Goal: Download file/media

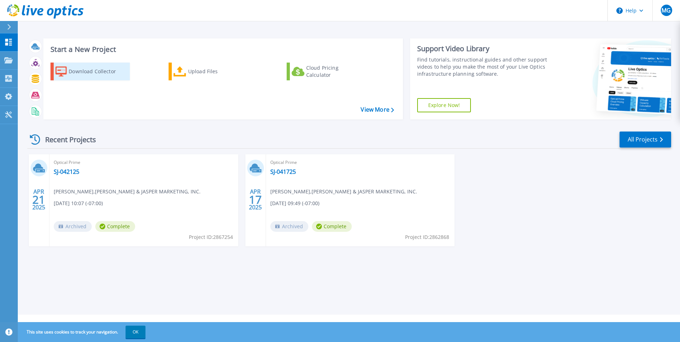
click at [94, 72] on div "Download Collector" at bounding box center [97, 71] width 57 height 14
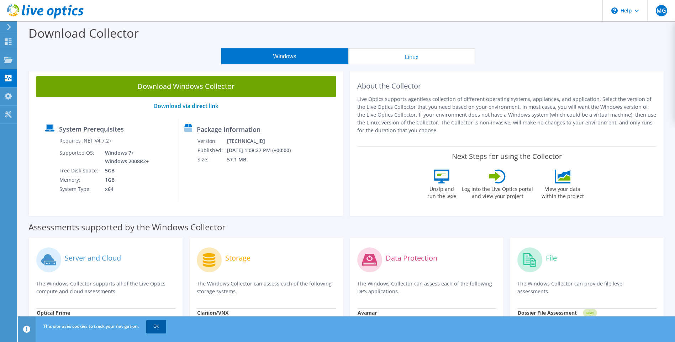
click at [154, 328] on link "OK" at bounding box center [156, 326] width 20 height 13
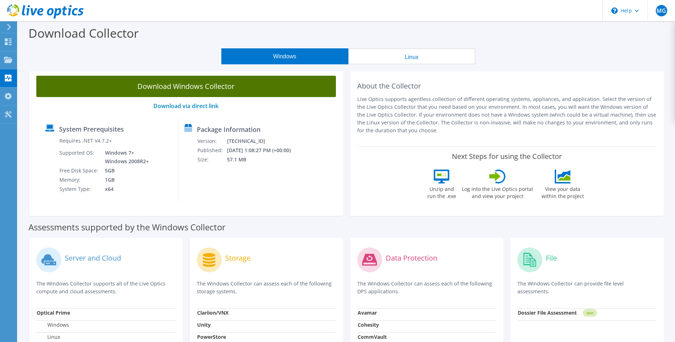
click at [59, 89] on link "Download Windows Collector" at bounding box center [186, 86] width 300 height 21
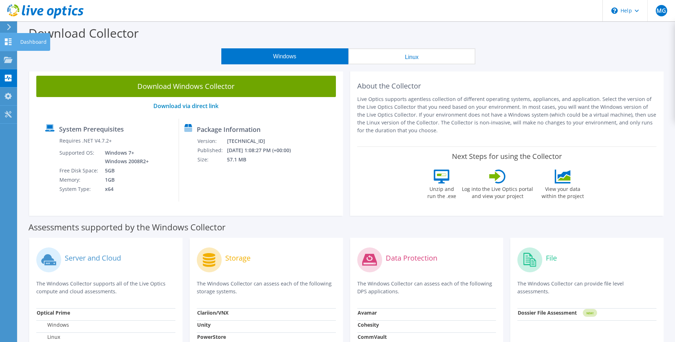
click at [10, 43] on use at bounding box center [8, 41] width 7 height 7
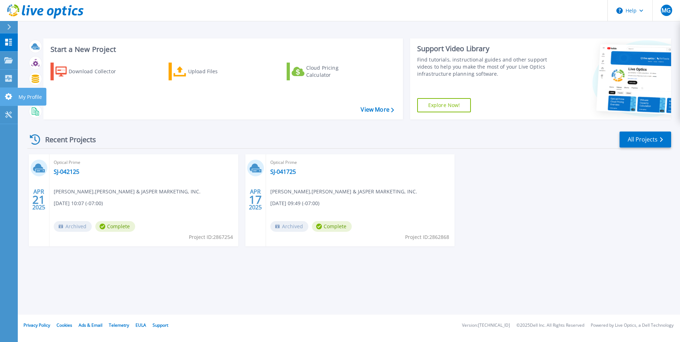
click at [11, 98] on icon at bounding box center [8, 96] width 7 height 7
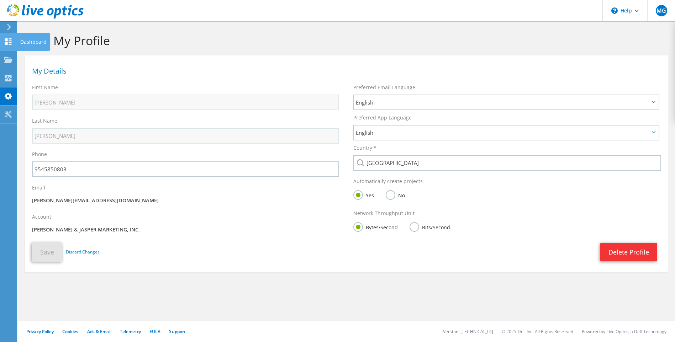
click at [10, 43] on icon at bounding box center [8, 41] width 9 height 7
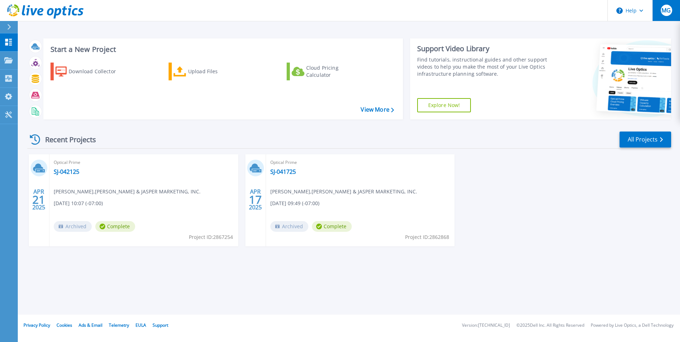
click at [669, 10] on span "MG" at bounding box center [666, 10] width 9 height 6
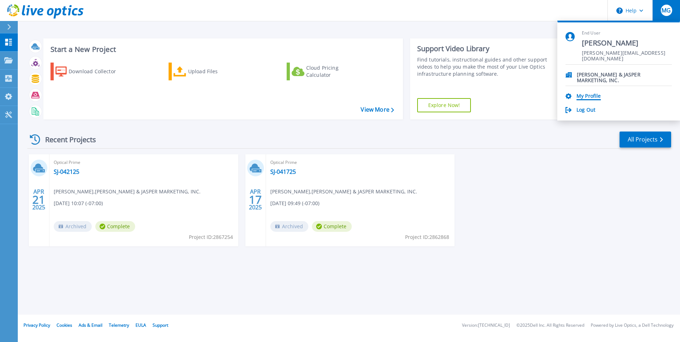
click at [597, 96] on link "My Profile" at bounding box center [589, 96] width 24 height 7
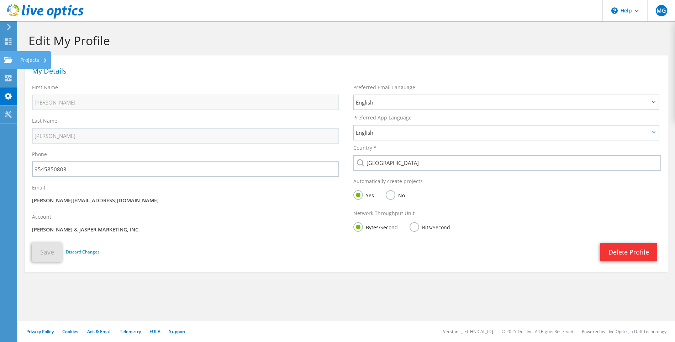
click at [6, 58] on icon at bounding box center [8, 60] width 9 height 7
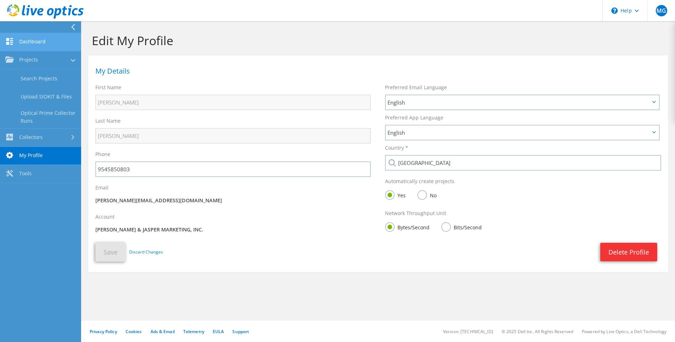
click at [20, 44] on link "Dashboard" at bounding box center [40, 42] width 81 height 18
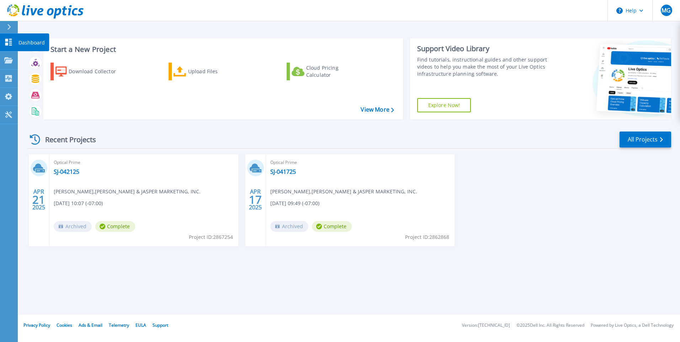
click at [7, 43] on icon at bounding box center [8, 42] width 7 height 7
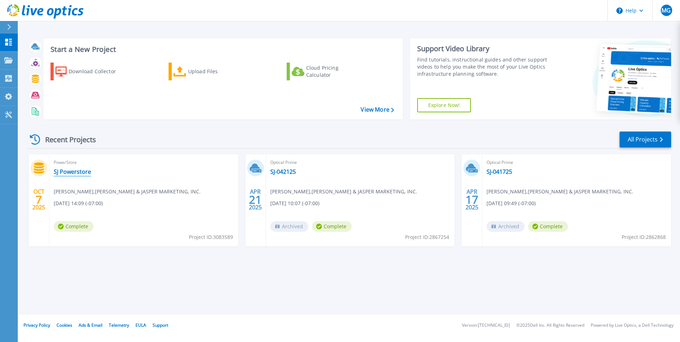
click at [88, 173] on link "SJ Powerstore" at bounding box center [72, 171] width 37 height 7
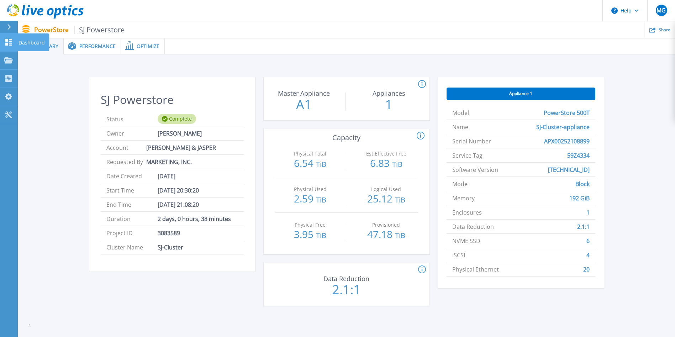
click at [10, 44] on icon at bounding box center [8, 42] width 9 height 7
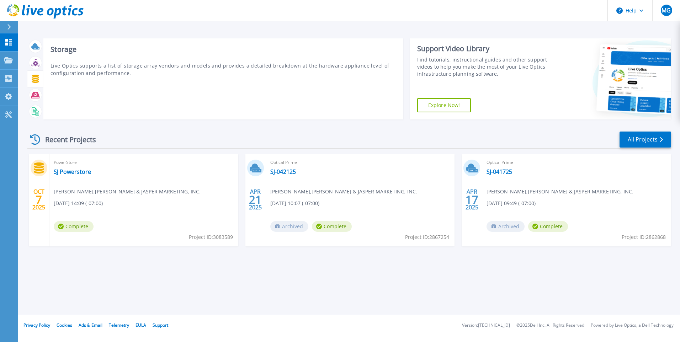
click at [33, 80] on icon at bounding box center [35, 79] width 8 height 8
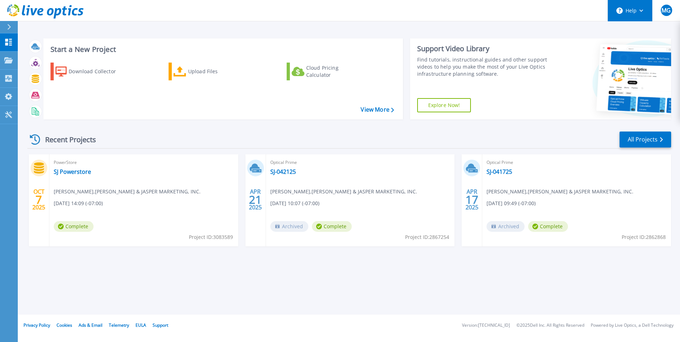
click at [636, 7] on button "Help" at bounding box center [630, 10] width 44 height 21
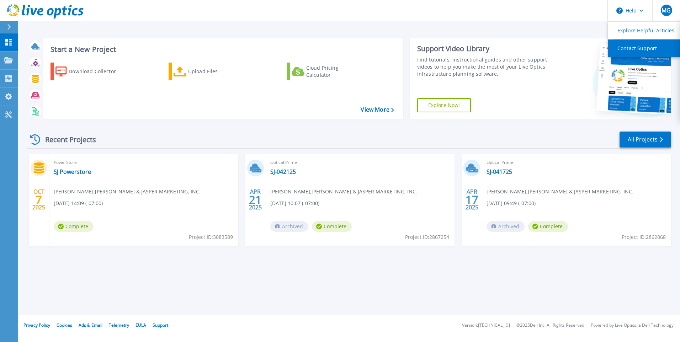
click at [636, 46] on link "Contact Support" at bounding box center [647, 47] width 79 height 17
click at [628, 49] on link "Contact Support" at bounding box center [647, 47] width 79 height 17
click at [377, 110] on link "View More" at bounding box center [377, 109] width 33 height 7
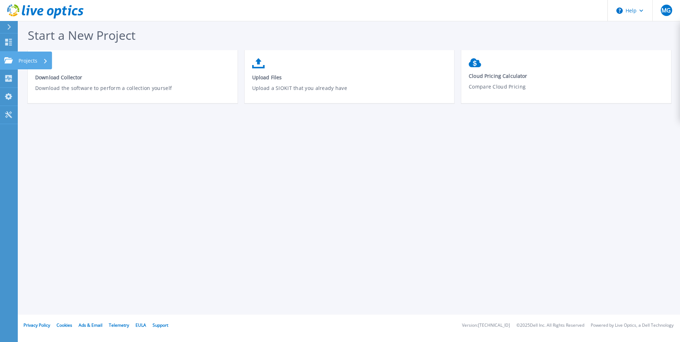
click at [11, 68] on link "Projects Projects" at bounding box center [9, 61] width 18 height 18
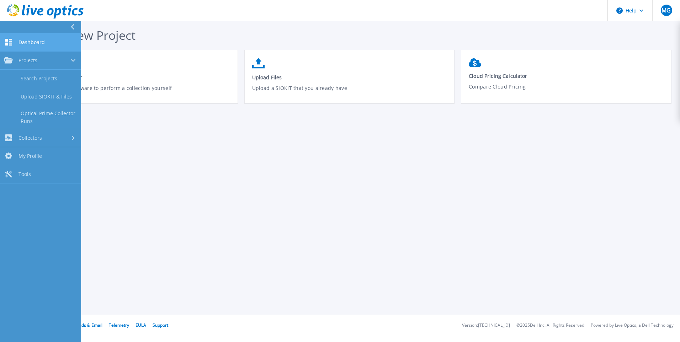
click at [23, 40] on span "Dashboard" at bounding box center [31, 42] width 26 height 6
